Goal: Information Seeking & Learning: Learn about a topic

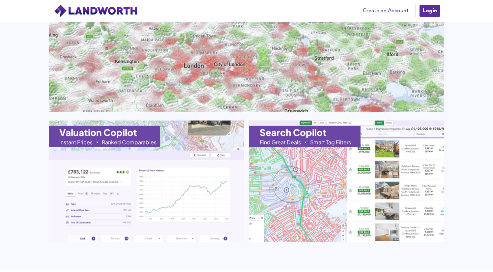
scroll to position [698, 0]
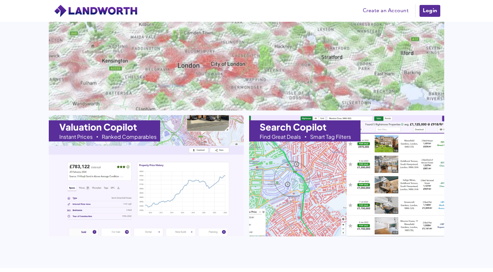
click at [227, 81] on img at bounding box center [246, 49] width 435 height 133
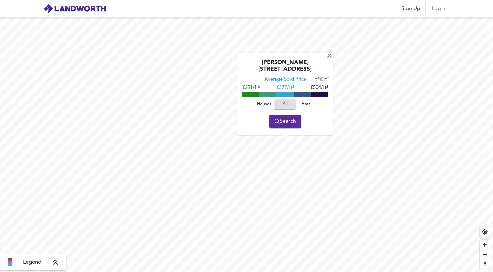
click at [260, 105] on span "Houses" at bounding box center [264, 105] width 18 height 8
click at [290, 121] on span "Search" at bounding box center [285, 121] width 21 height 9
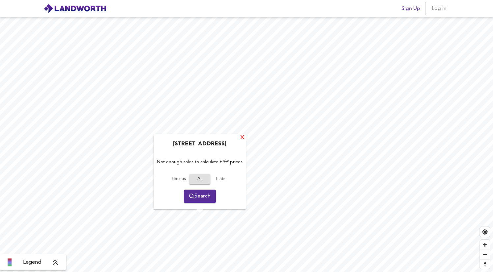
click at [240, 139] on div "X" at bounding box center [243, 138] width 6 height 6
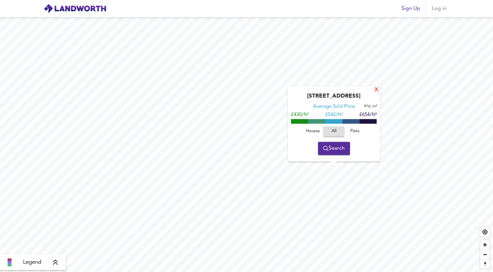
click at [376, 91] on div "X" at bounding box center [377, 90] width 6 height 6
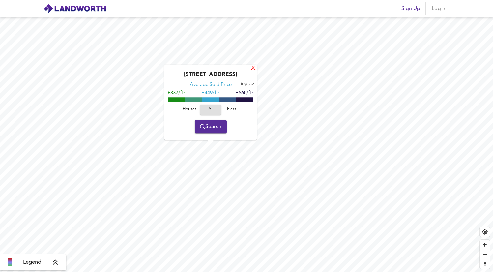
click at [253, 69] on div "X" at bounding box center [253, 68] width 6 height 6
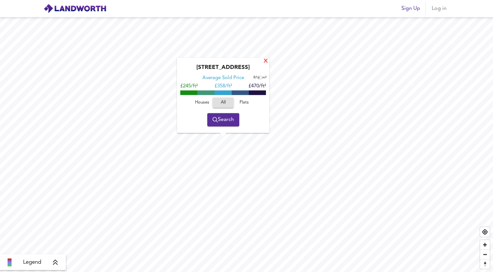
click at [264, 62] on div "X" at bounding box center [266, 61] width 6 height 6
